Goal: Information Seeking & Learning: Find specific page/section

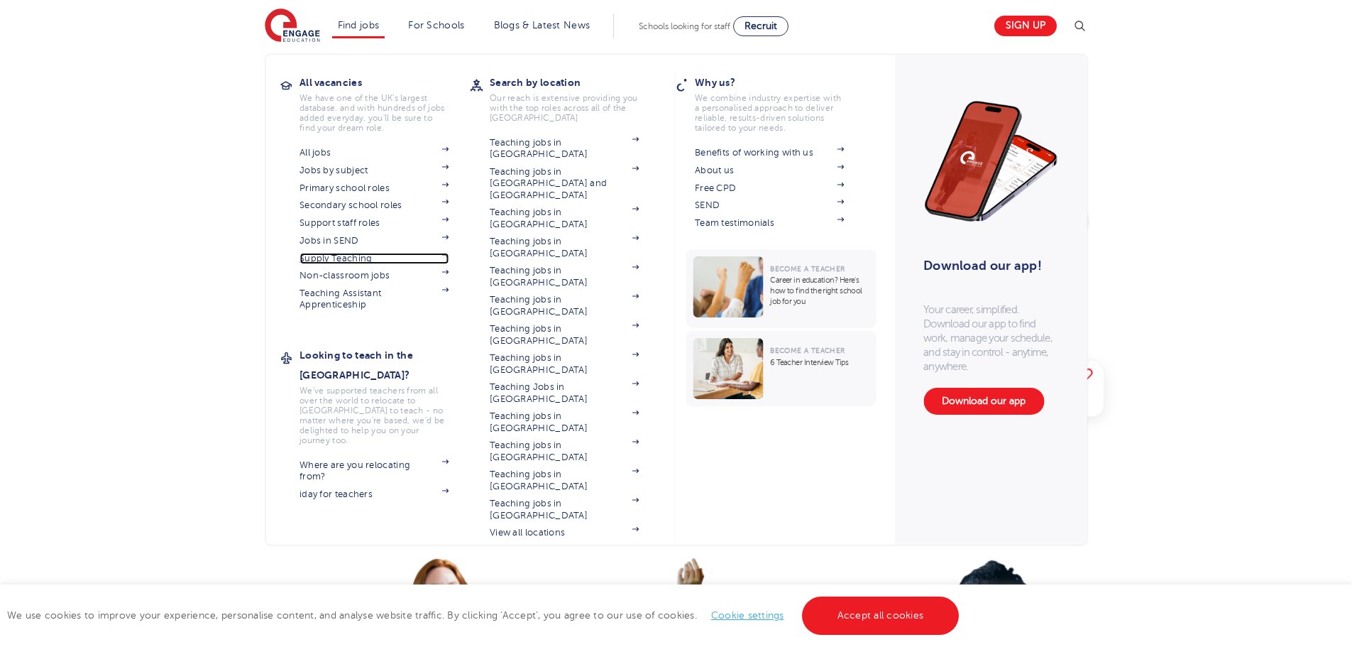
click at [362, 253] on link "Supply Teaching" at bounding box center [374, 258] width 149 height 11
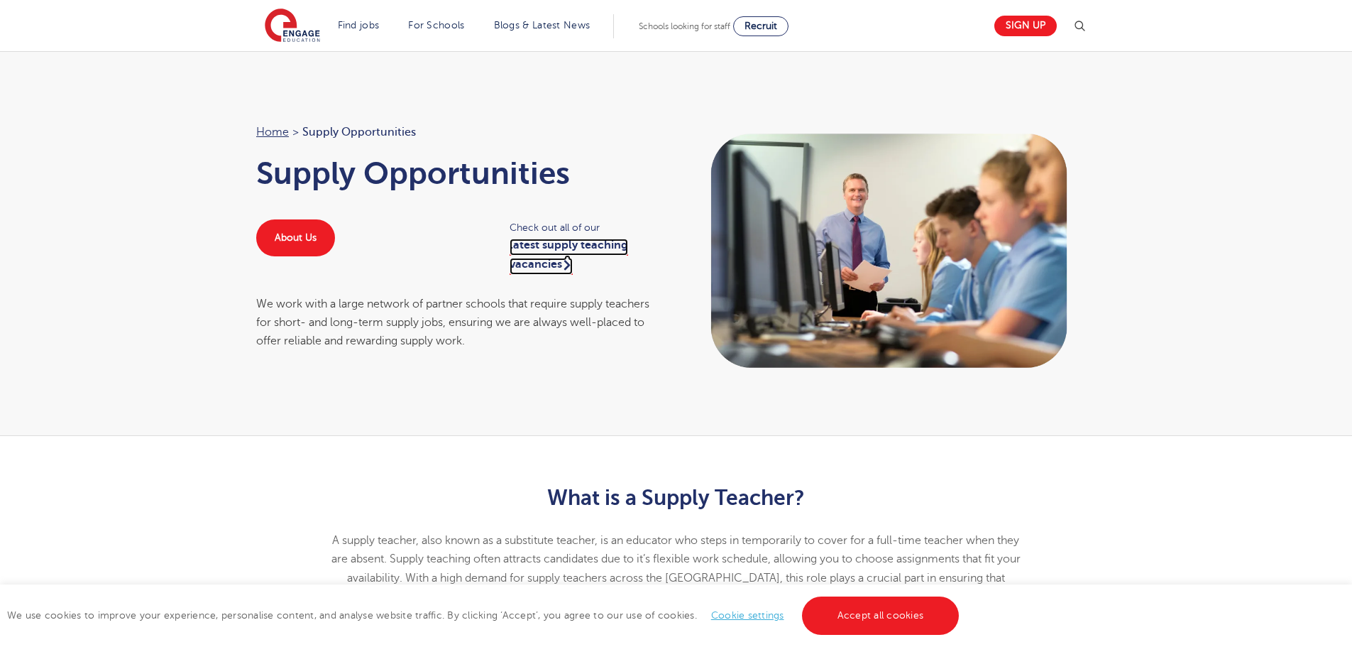
click at [554, 251] on link "latest supply teaching vacancies" at bounding box center [569, 255] width 119 height 35
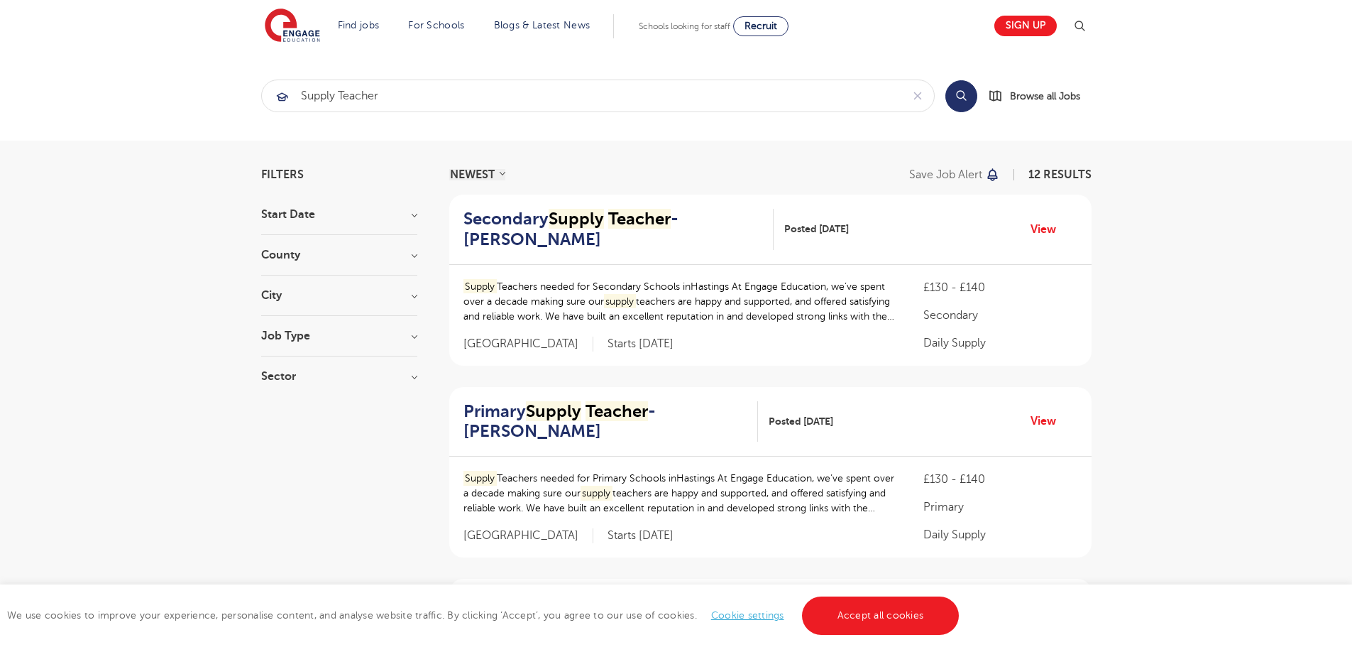
click at [381, 215] on h3 "Start Date" at bounding box center [339, 214] width 156 height 11
click at [359, 306] on h3 "County" at bounding box center [339, 309] width 156 height 11
click at [307, 397] on section "Start Date September 12 Show more County East Sussex 12 Show more City Wealden …" at bounding box center [339, 367] width 156 height 316
click at [392, 401] on section "Start Date September 12 Show more County East Sussex 12 Show more City Wealden …" at bounding box center [339, 367] width 156 height 316
click at [405, 418] on h3 "City" at bounding box center [339, 423] width 156 height 11
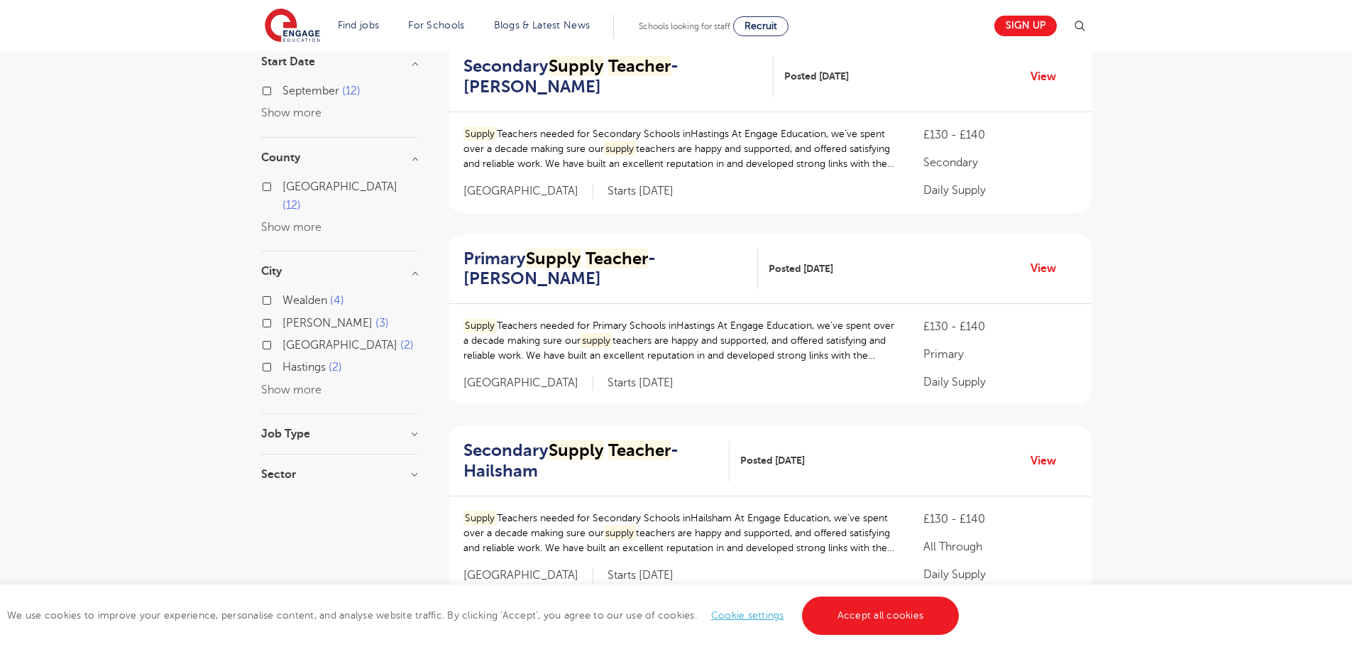
scroll to position [213, 0]
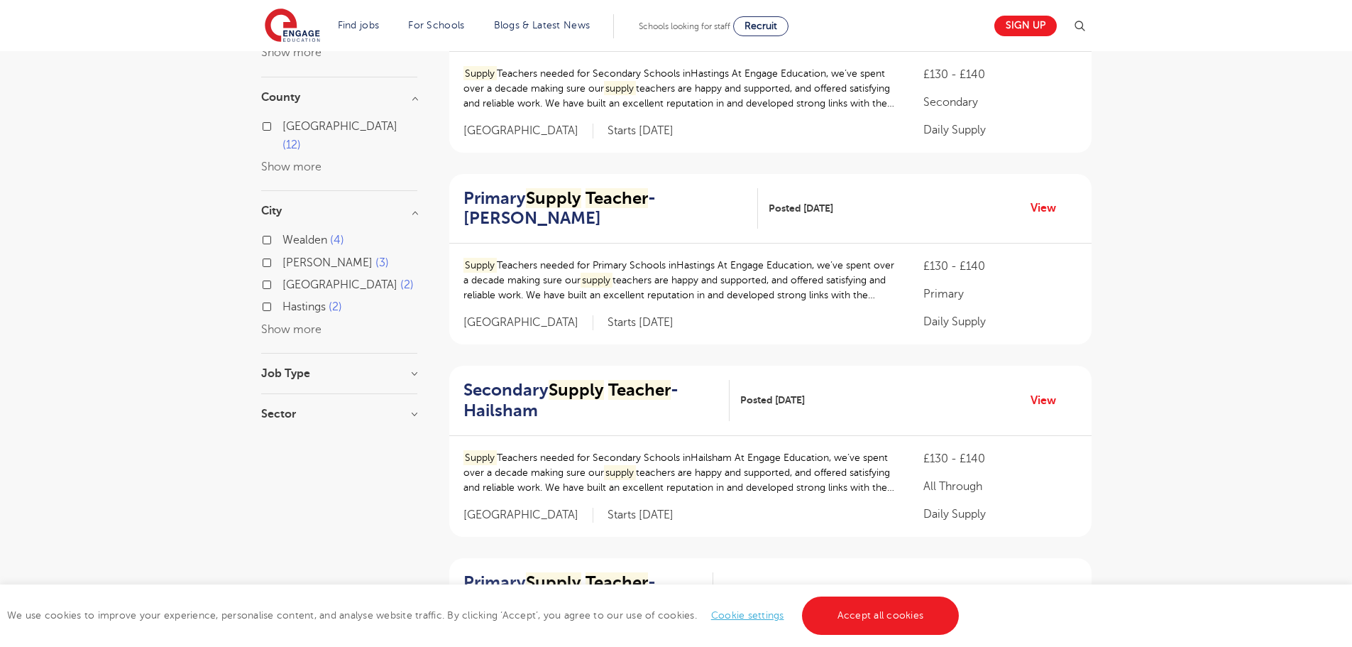
click at [314, 342] on section "Start Date September 12 Show more County East Sussex 12 Show more City Wealden …" at bounding box center [339, 215] width 156 height 438
click at [311, 368] on h3 "Job Type" at bounding box center [339, 373] width 156 height 11
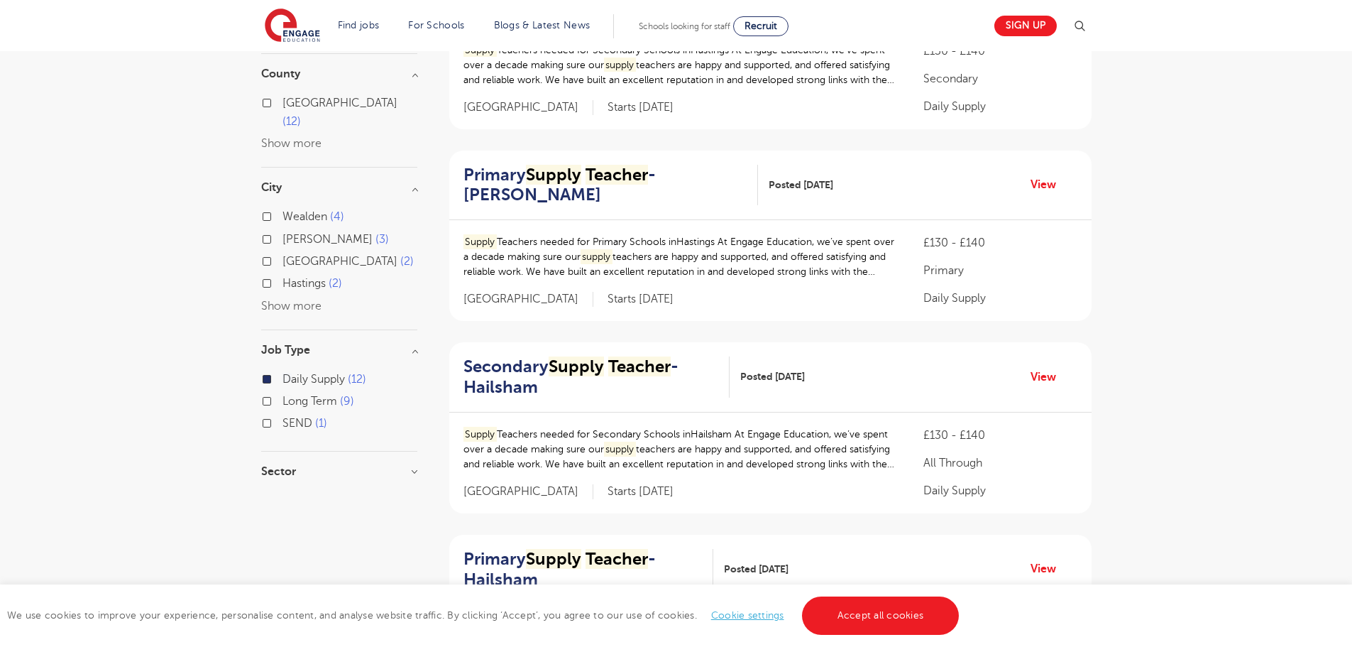
scroll to position [284, 0]
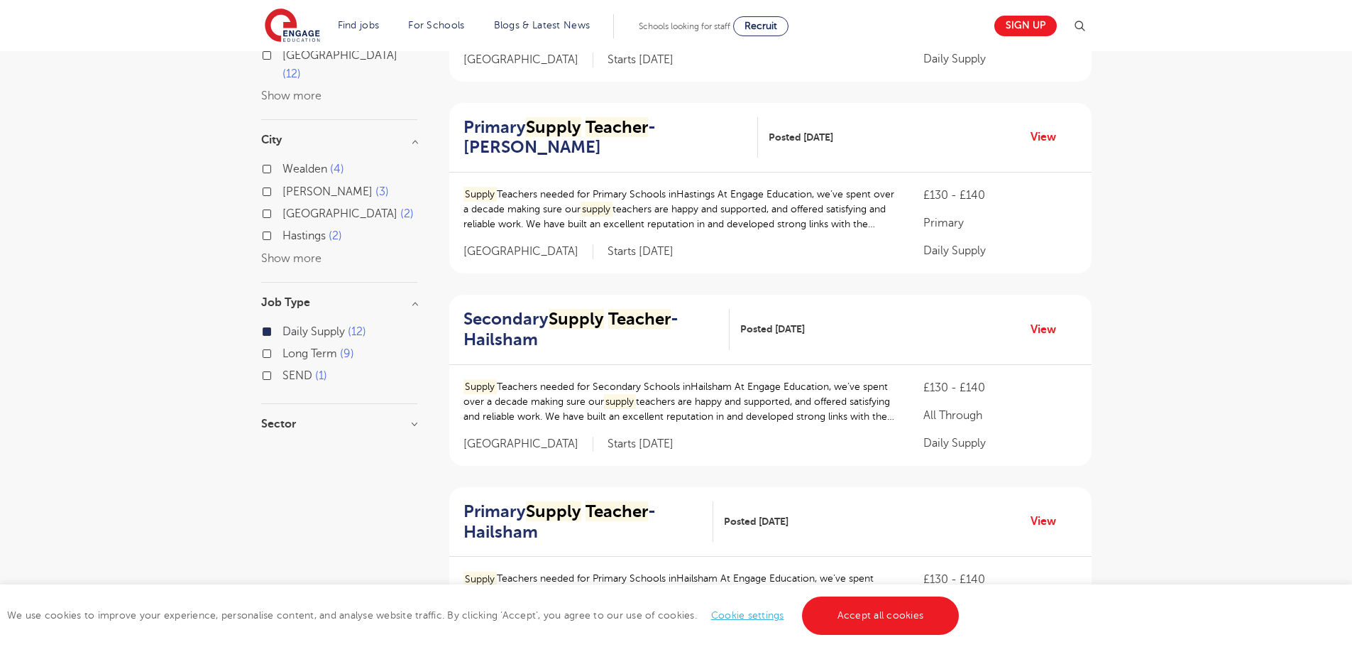
click at [346, 418] on h3 "Sector" at bounding box center [339, 423] width 156 height 11
click at [314, 468] on span "Secondary" at bounding box center [309, 474] width 55 height 13
click at [292, 468] on input "Secondary 3" at bounding box center [286, 472] width 9 height 9
checkbox input "true"
